Goal: Transaction & Acquisition: Purchase product/service

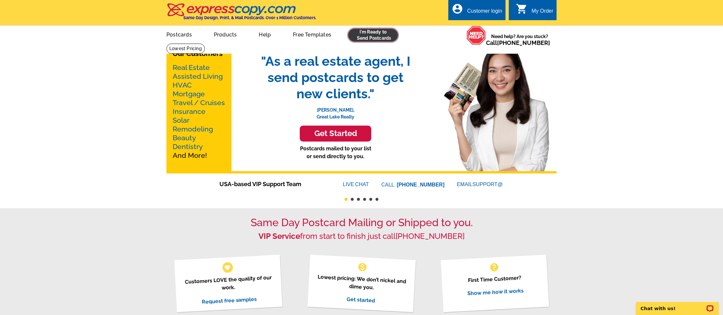
click at [375, 36] on link at bounding box center [373, 35] width 50 height 13
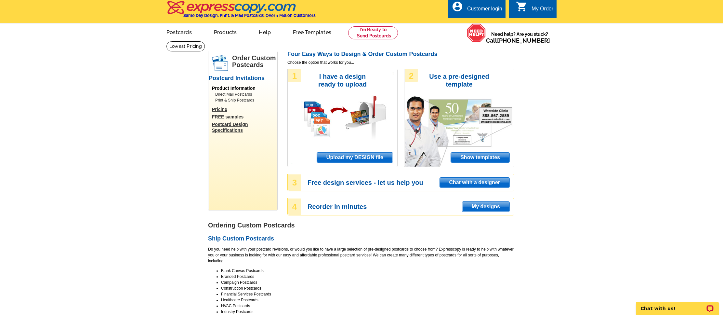
scroll to position [1, 0]
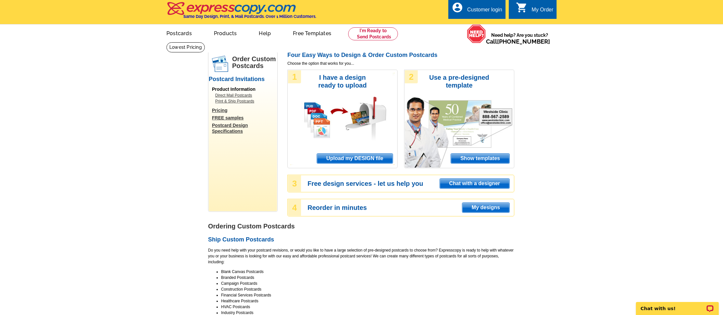
click at [351, 158] on span "Upload my DESIGN file" at bounding box center [355, 158] width 76 height 10
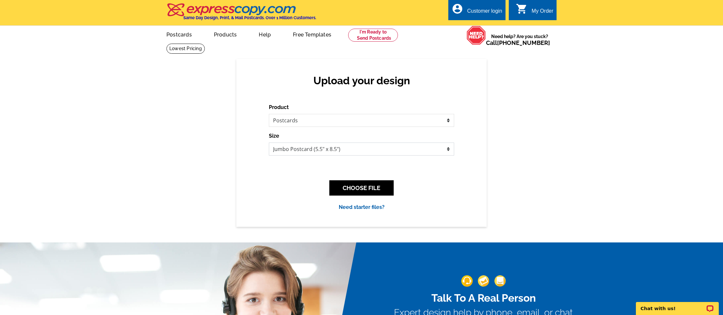
click at [446, 149] on select "Jumbo Postcard (5.5" x 8.5") Regular Postcard (4.25" x 5.6") Panoramic Postcard…" at bounding box center [361, 148] width 185 height 13
select select "1"
click at [269, 142] on select "Jumbo Postcard (5.5" x 8.5") Regular Postcard (4.25" x 5.6") Panoramic Postcard…" at bounding box center [361, 148] width 185 height 13
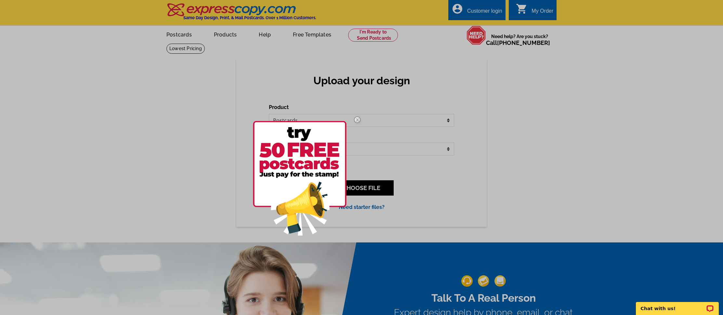
click at [489, 8] on div at bounding box center [361, 157] width 723 height 315
click at [486, 14] on div at bounding box center [361, 157] width 723 height 315
click at [358, 120] on img at bounding box center [357, 119] width 19 height 19
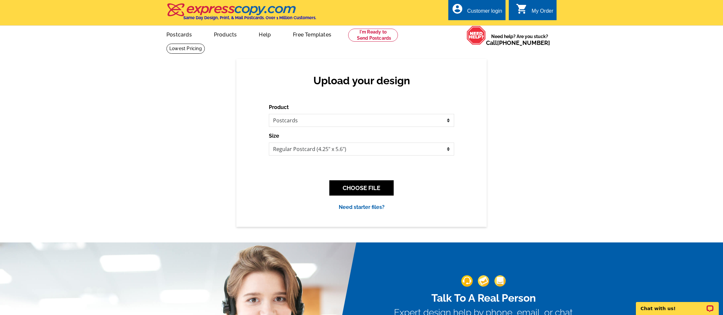
click at [482, 12] on div "Customer login" at bounding box center [484, 12] width 35 height 9
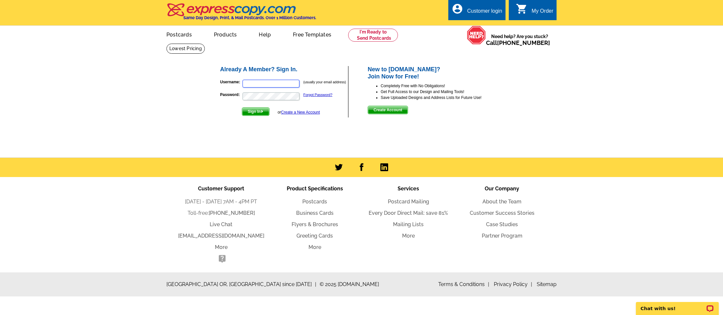
type input "[EMAIL_ADDRESS][DOMAIN_NAME]"
click at [257, 112] on span "Sign In" at bounding box center [255, 112] width 27 height 8
